Goal: Information Seeking & Learning: Learn about a topic

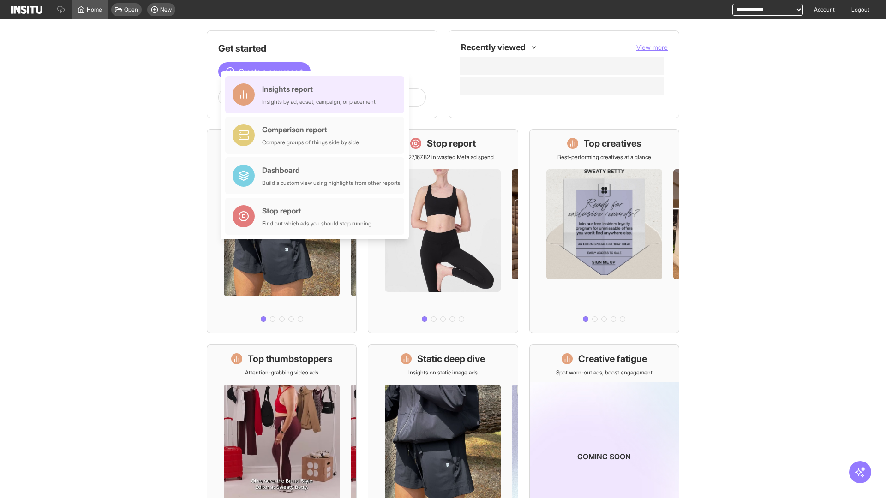
click at [317, 95] on div "Insights report Insights by ad, adset, campaign, or placement" at bounding box center [319, 95] width 114 height 22
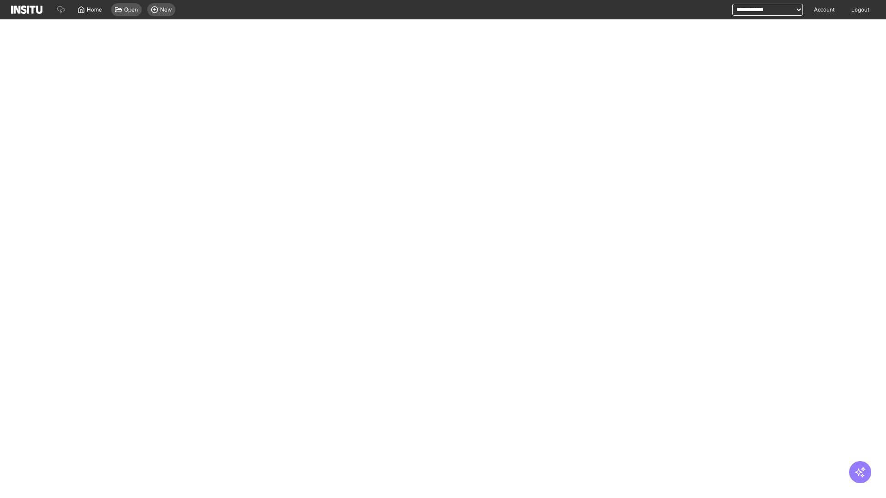
select select "**"
